Goal: Information Seeking & Learning: Learn about a topic

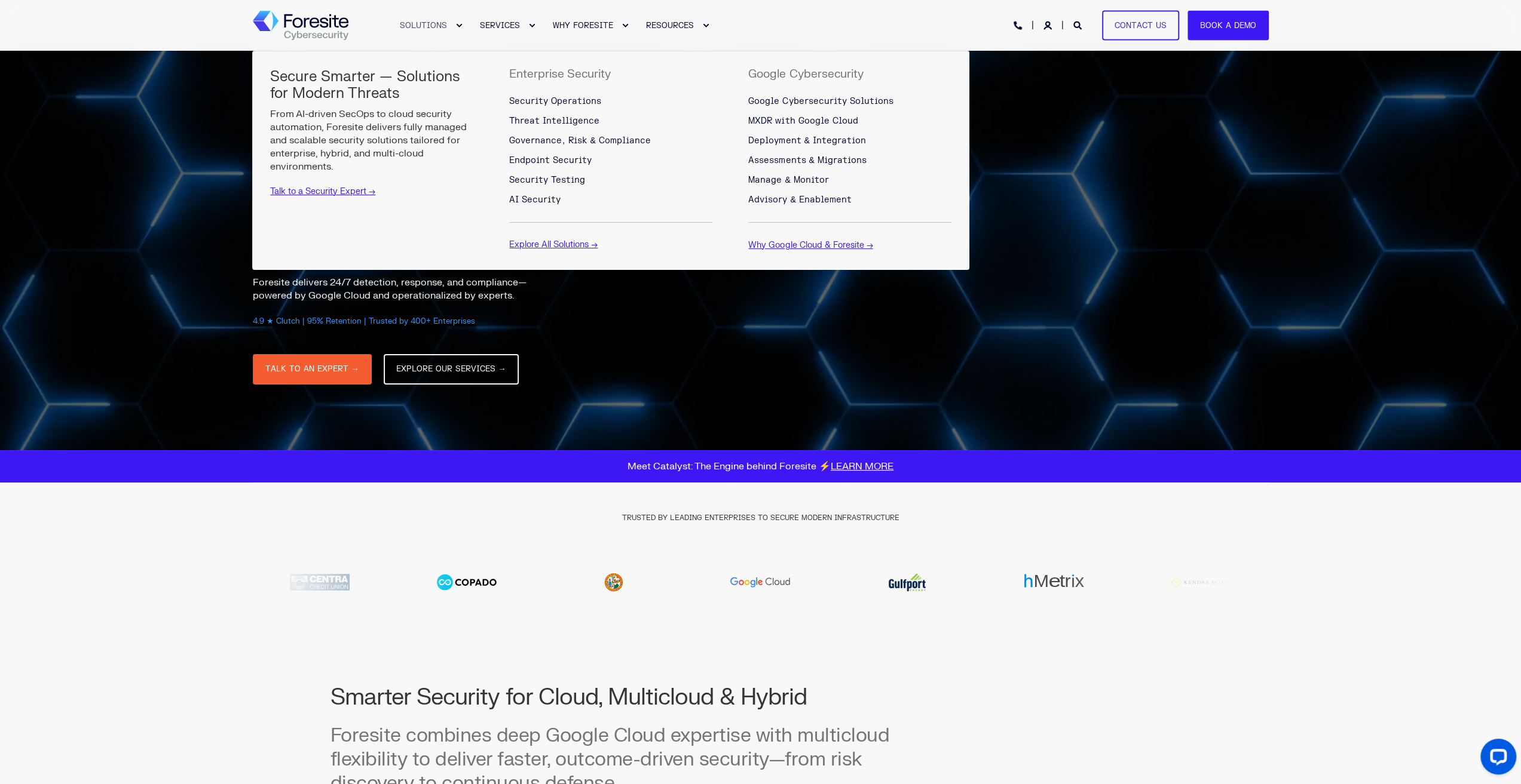
click at [418, 25] on span "SOLUTIONS" at bounding box center [423, 25] width 47 height 10
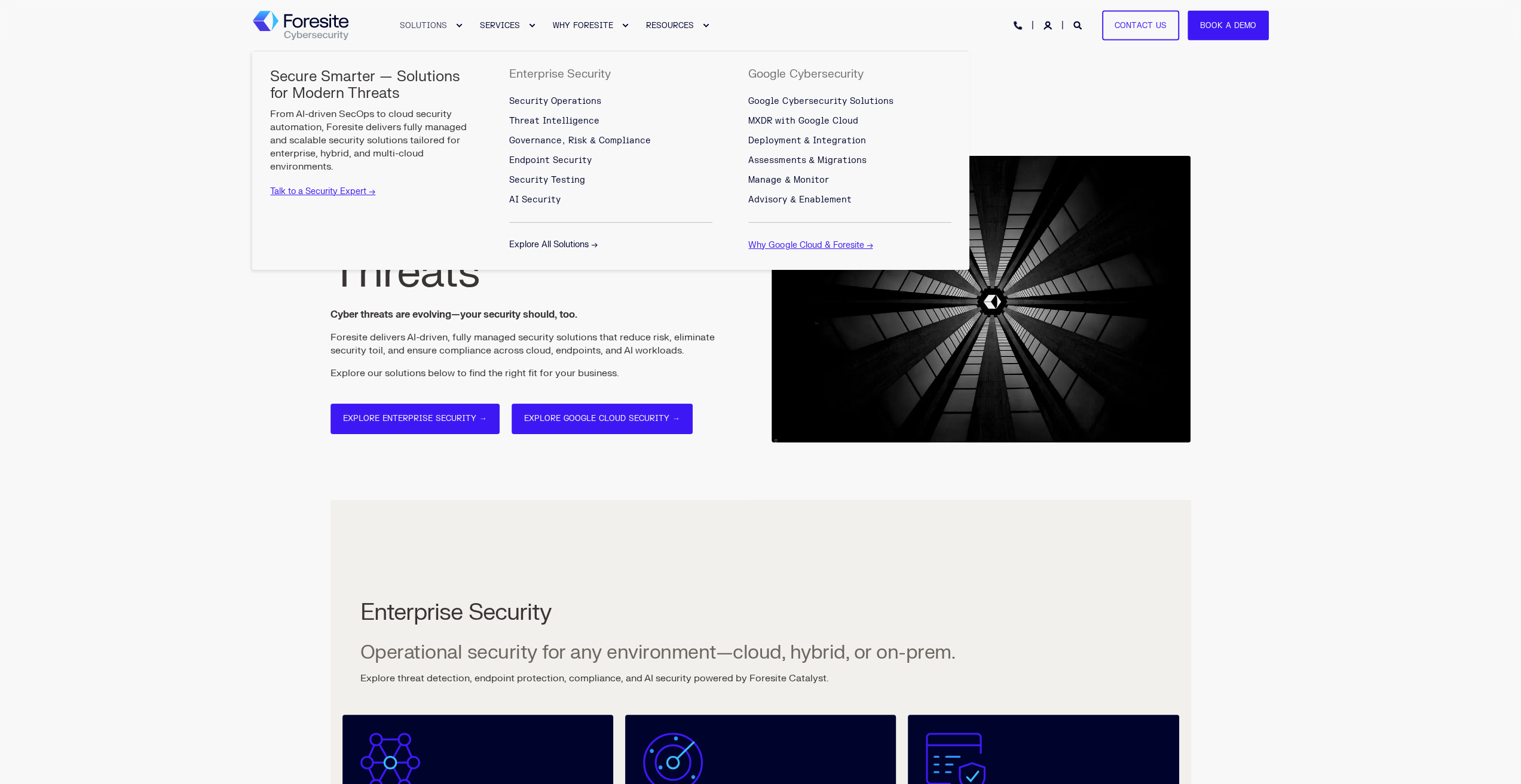
click at [578, 244] on link "Explore All Solutions →" at bounding box center [553, 244] width 88 height 10
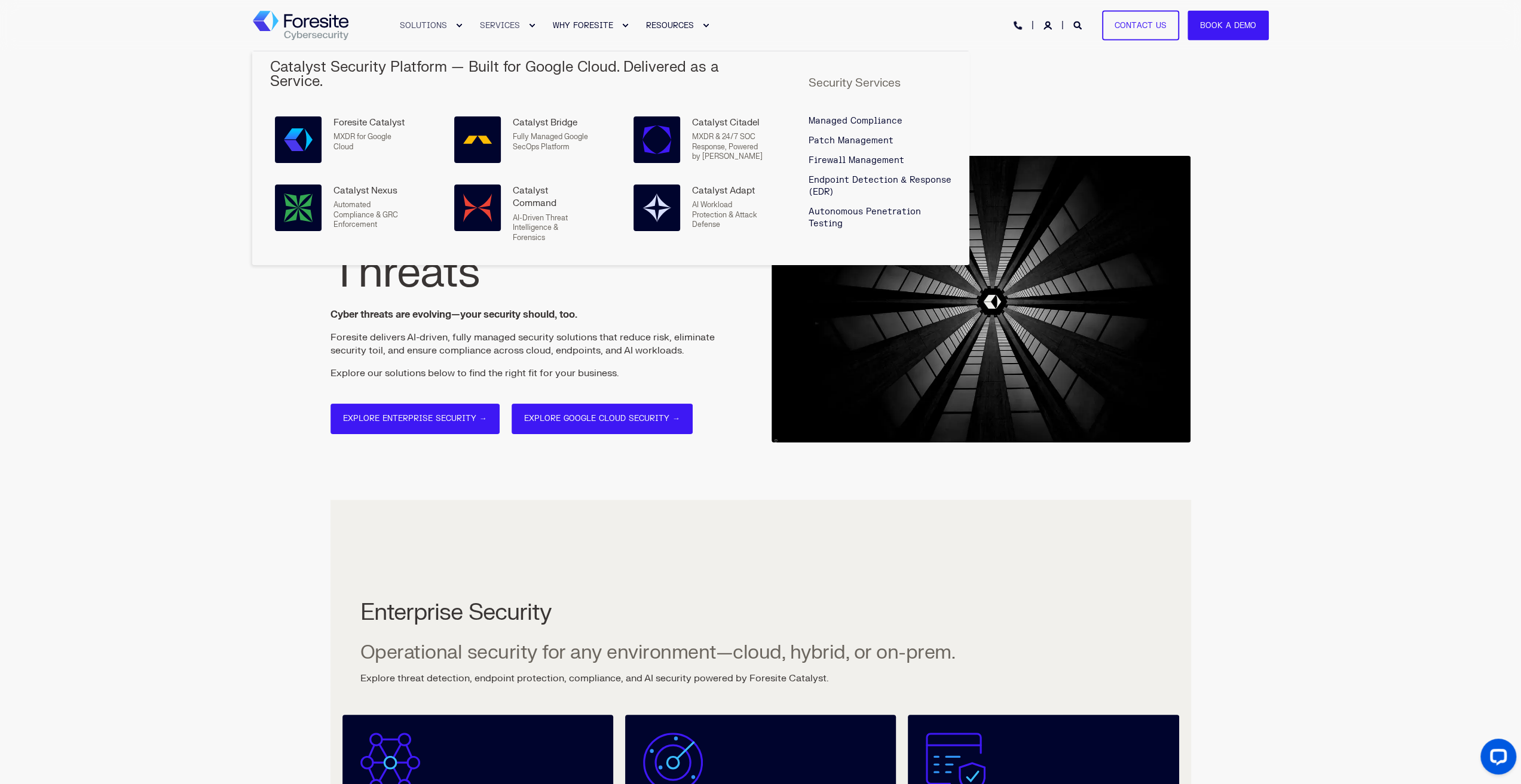
click at [504, 23] on link "SERVICES" at bounding box center [502, 25] width 73 height 51
click at [495, 22] on link "SERVICES" at bounding box center [502, 25] width 73 height 51
click at [517, 60] on h5 "Catalyst Security Platform — Built for Google Cloud. Delivered as a Service." at bounding box center [521, 75] width 502 height 29
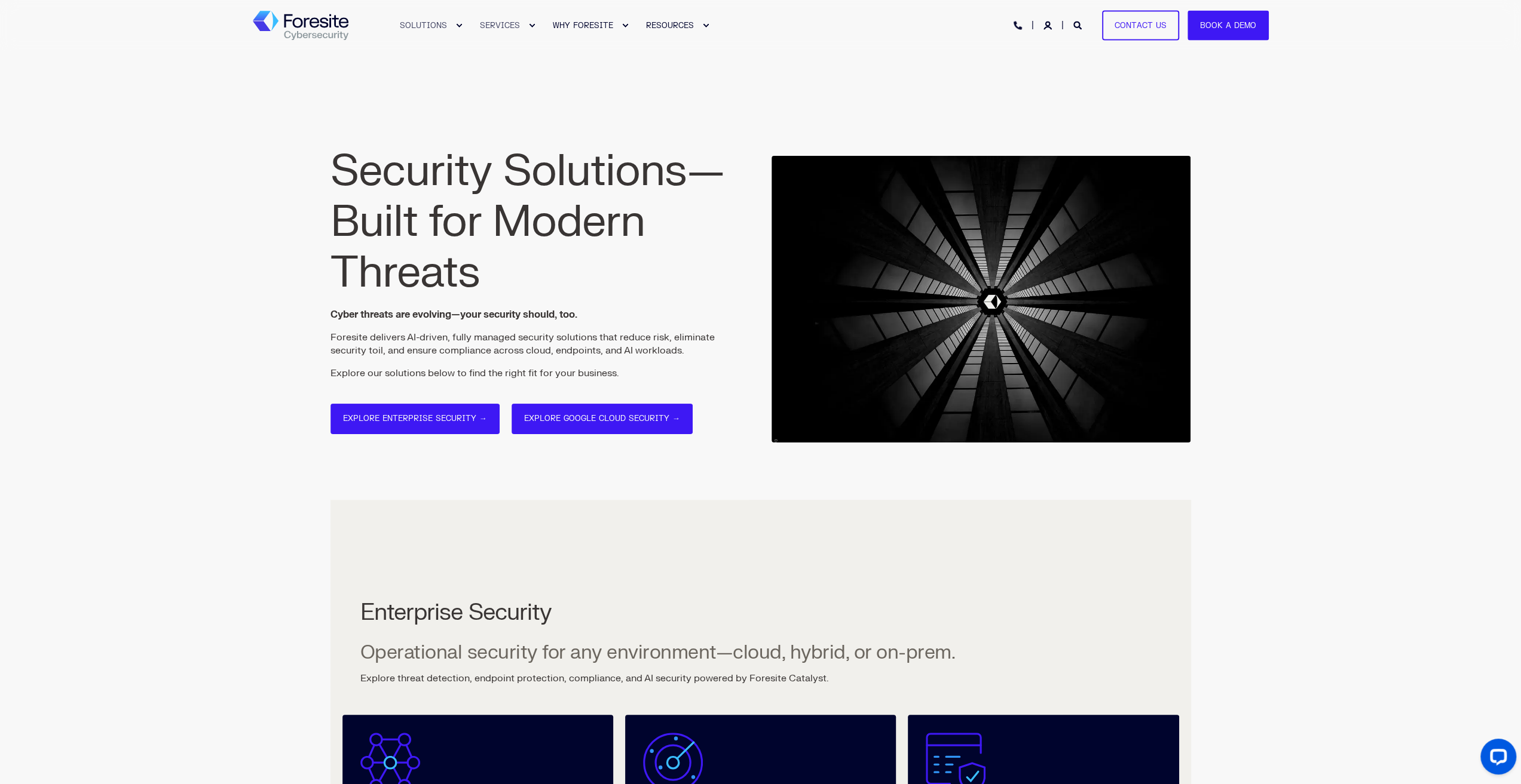
click at [530, 27] on div "Expand SERVICES" at bounding box center [531, 25] width 7 height 7
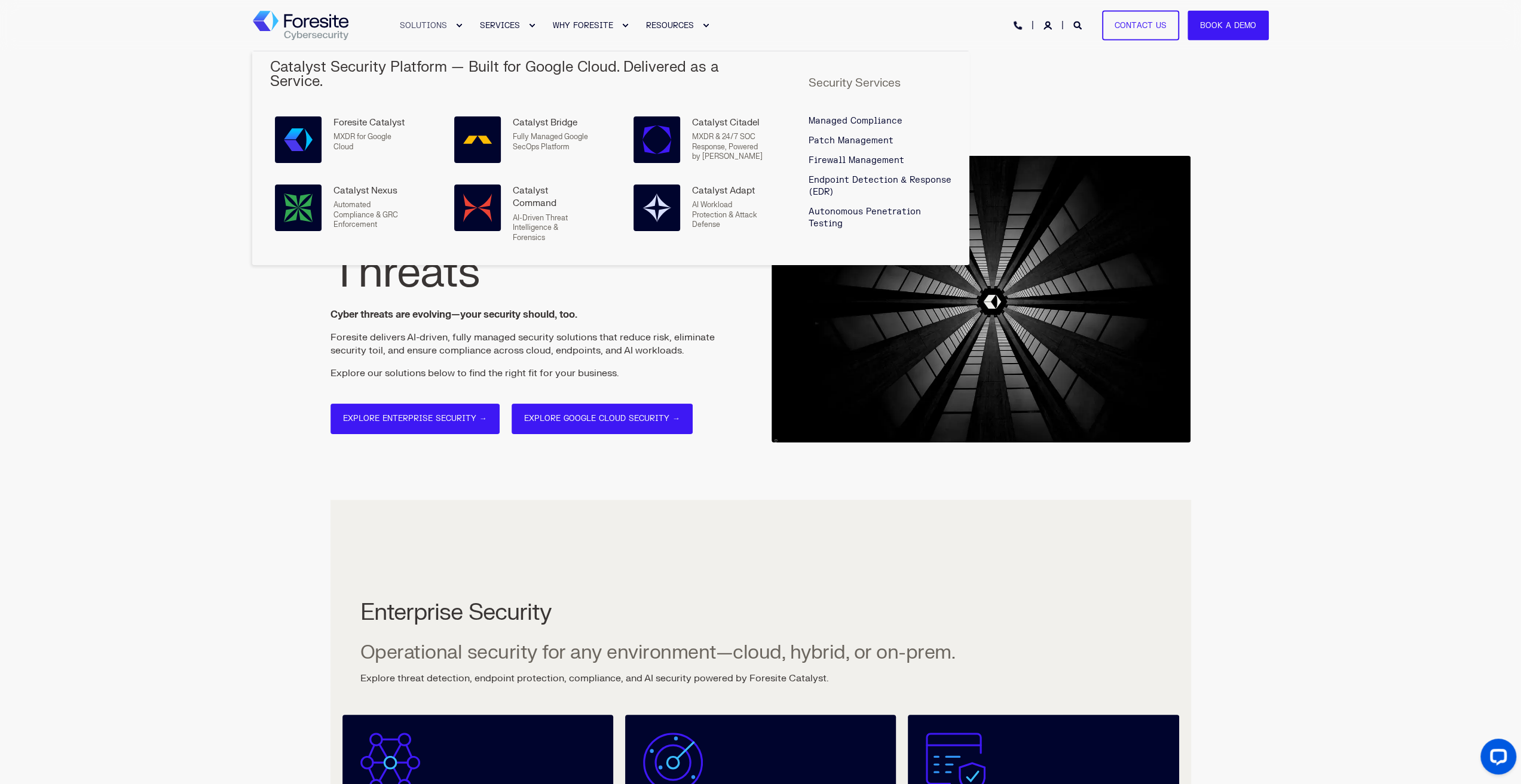
click at [523, 70] on h5 "Catalyst Security Platform — Built for Google Cloud. Delivered as a Service." at bounding box center [521, 75] width 502 height 29
click at [334, 116] on div "Foresite Catalyst" at bounding box center [371, 123] width 76 height 13
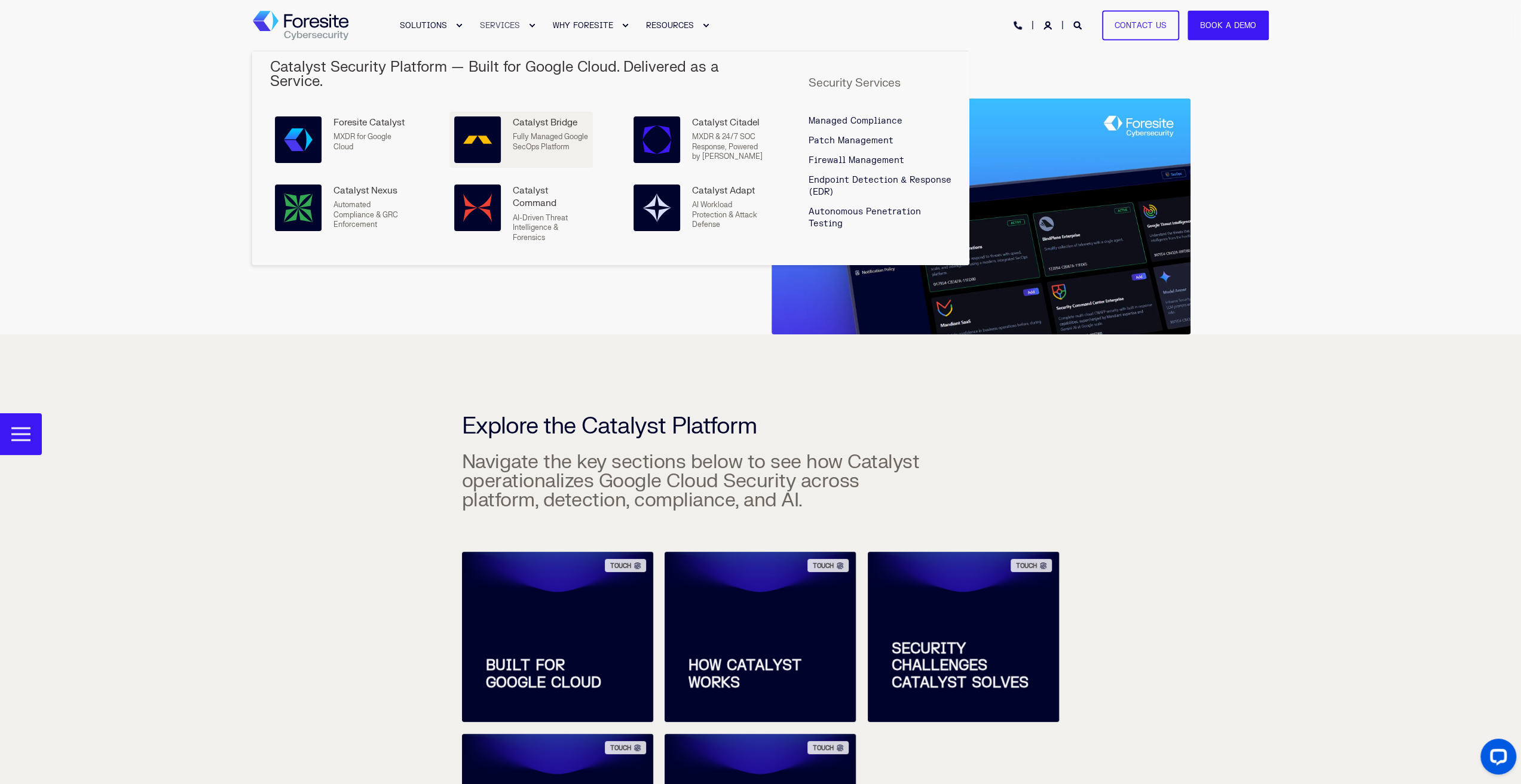
click at [534, 132] on p "Fully Managed Google SecOps Platform" at bounding box center [550, 142] width 76 height 20
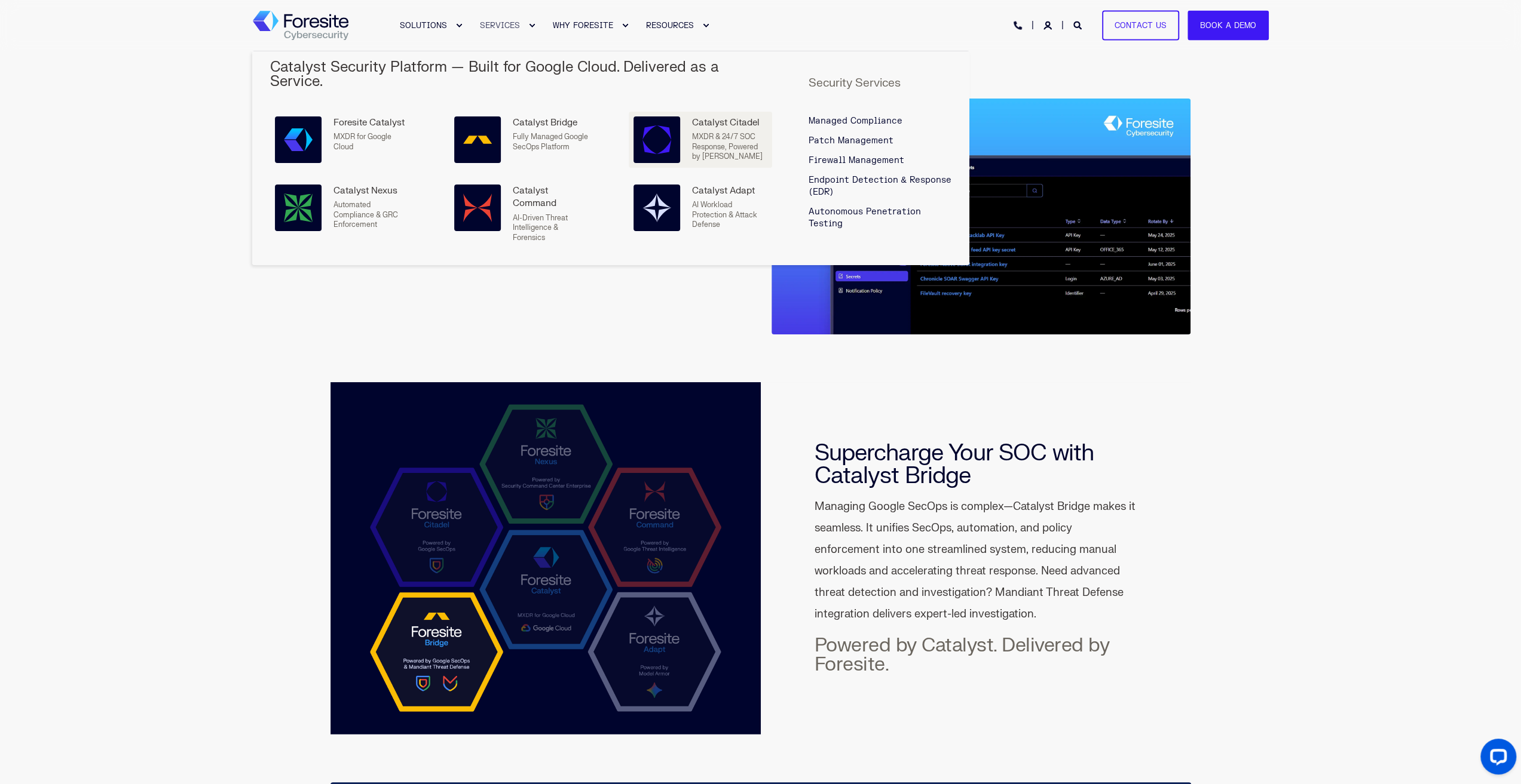
click at [722, 116] on div "Catalyst Citadel MXDR & 24/7 SOC Response, Powered by AI" at bounding box center [729, 139] width 76 height 47
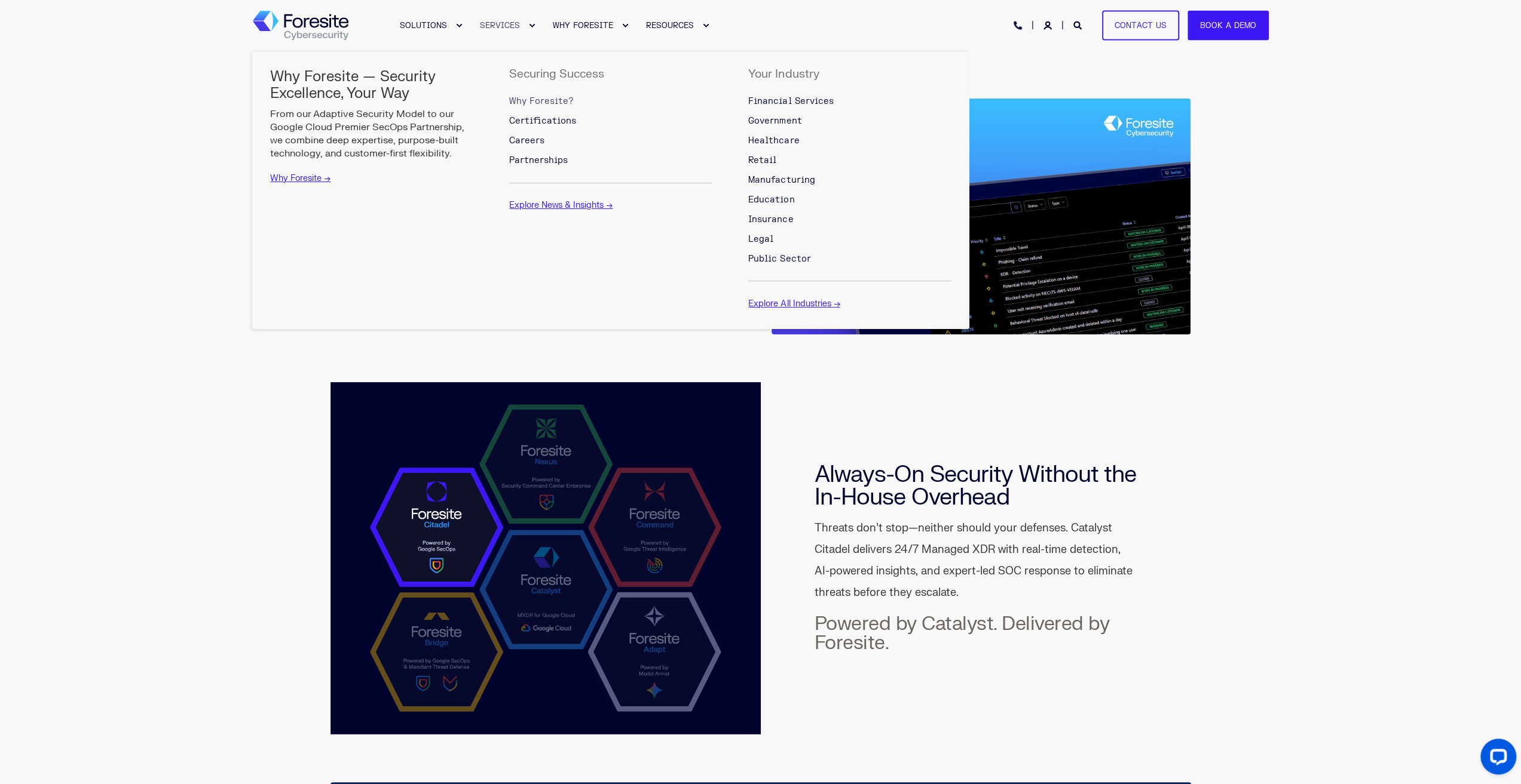
click at [532, 102] on span "Why Foresite?" at bounding box center [541, 101] width 65 height 10
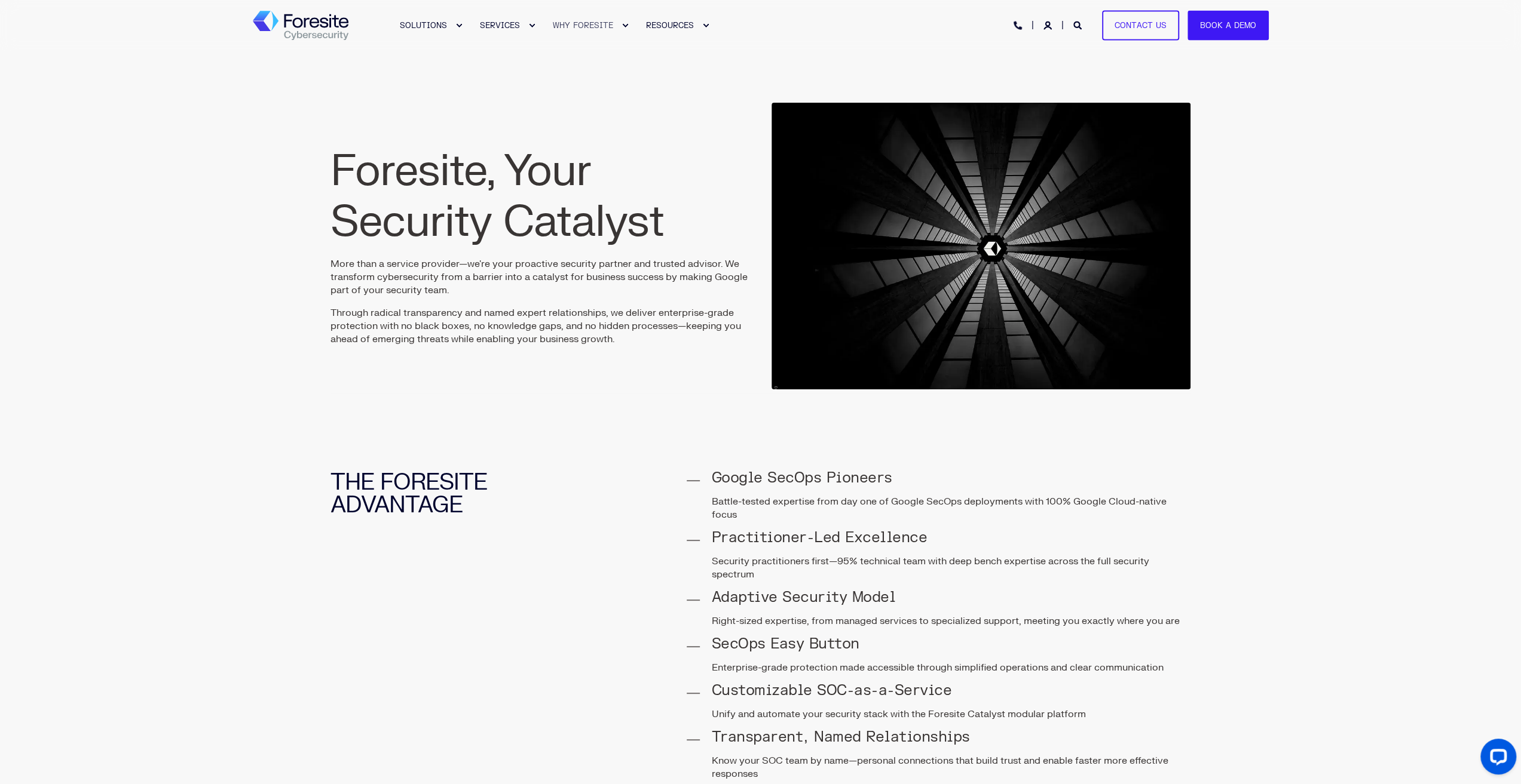
click at [311, 25] on img "Back to Home" at bounding box center [300, 26] width 96 height 30
